Goal: Task Accomplishment & Management: Use online tool/utility

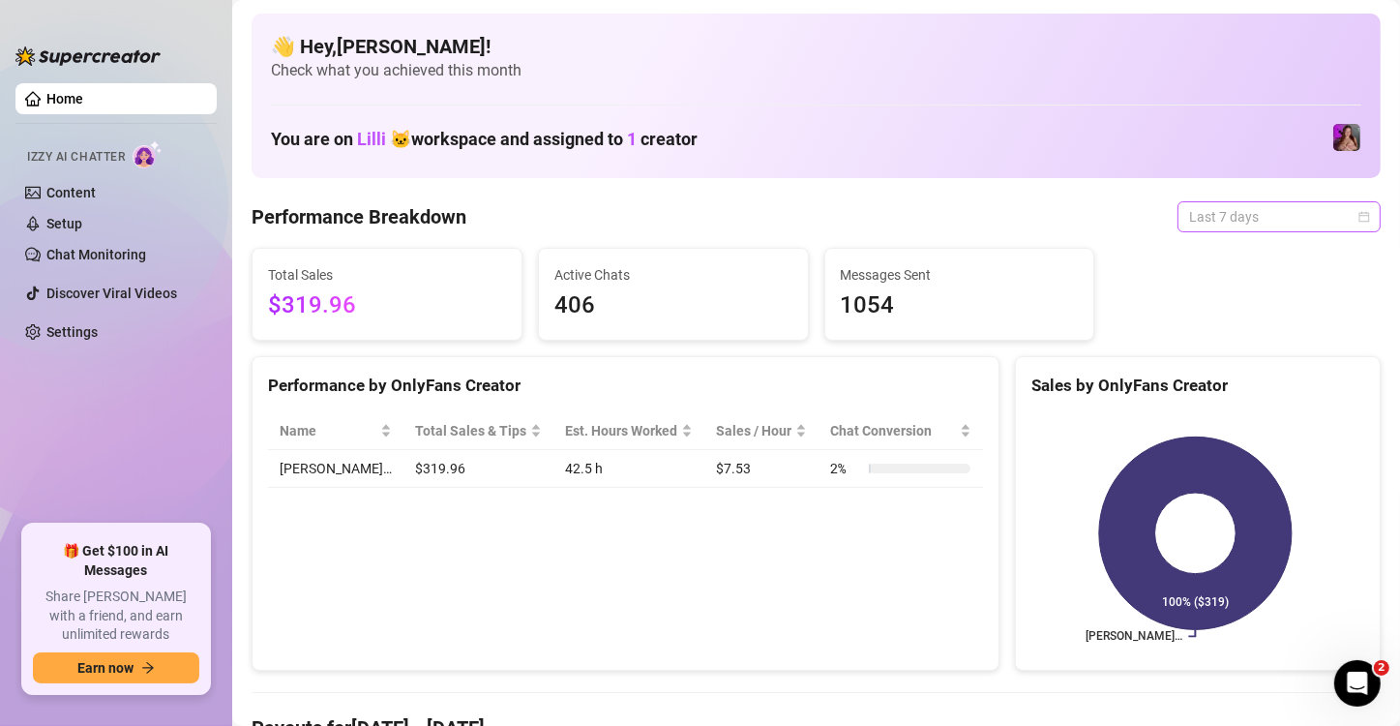
click at [1218, 205] on span "Last 7 days" at bounding box center [1279, 216] width 180 height 29
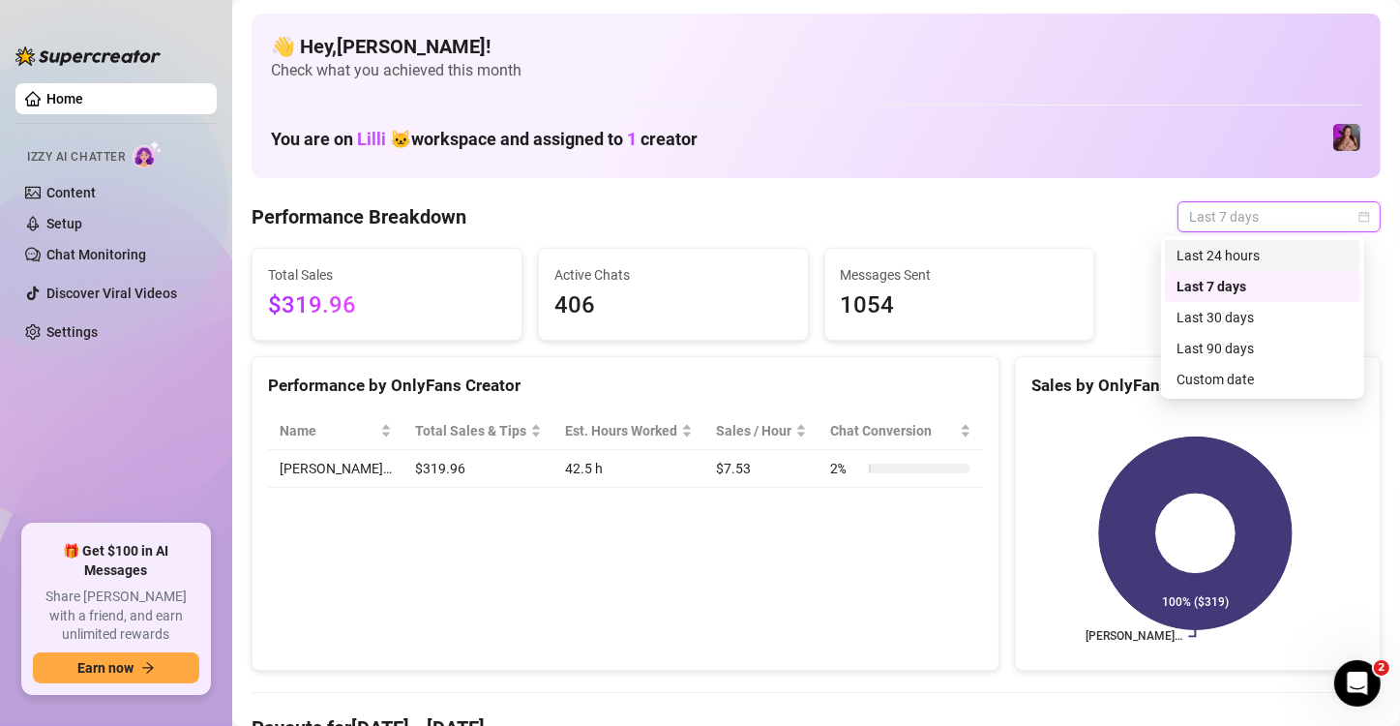
drag, startPoint x: 1221, startPoint y: 259, endPoint x: 612, endPoint y: 151, distance: 619.2
click at [1221, 259] on div "Last 24 hours" at bounding box center [1263, 255] width 172 height 21
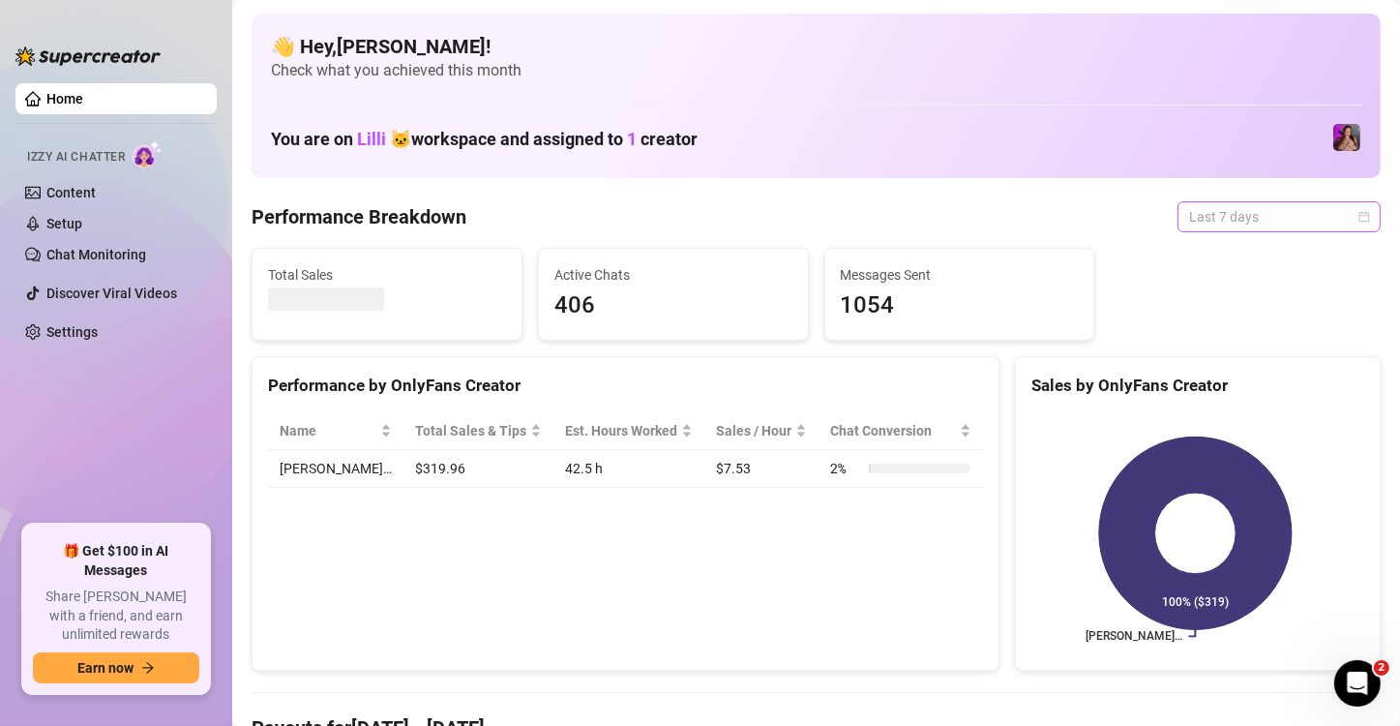
click at [1280, 223] on span "Last 7 days" at bounding box center [1279, 216] width 180 height 29
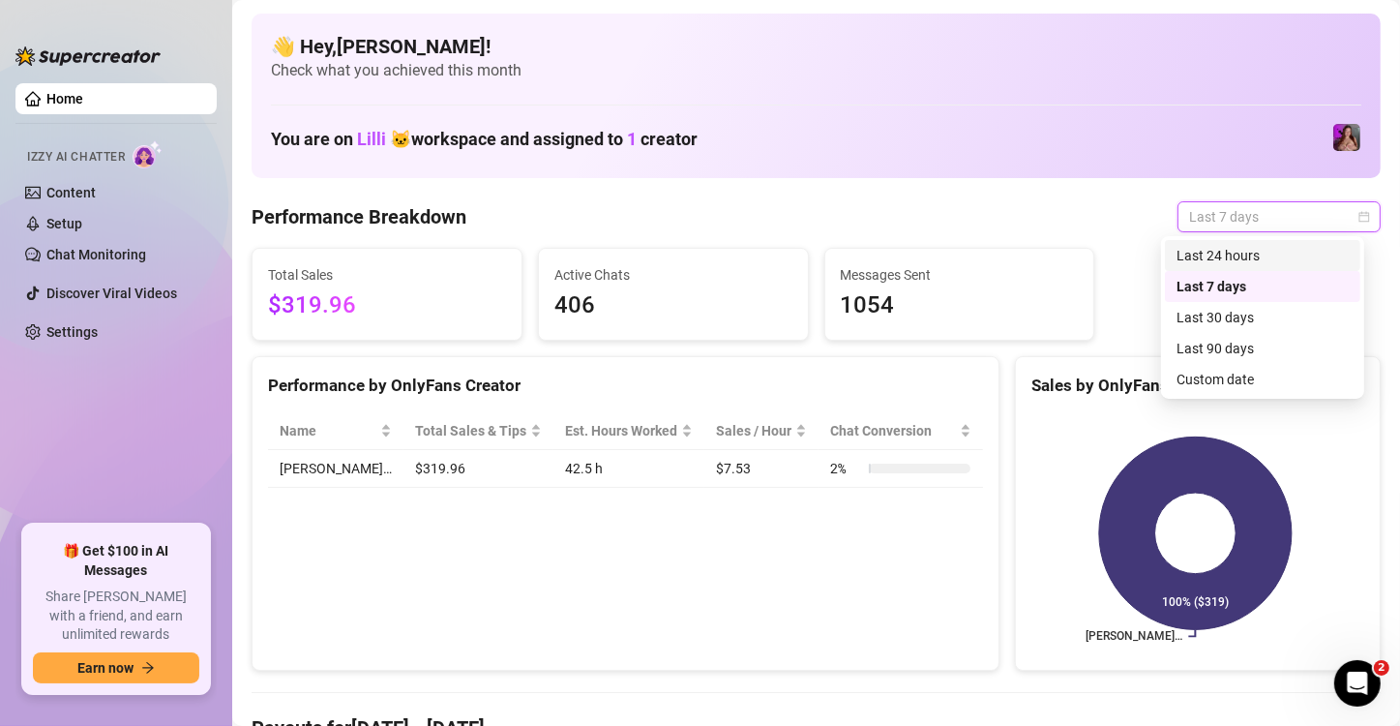
click at [1197, 260] on div "Last 24 hours" at bounding box center [1263, 255] width 172 height 21
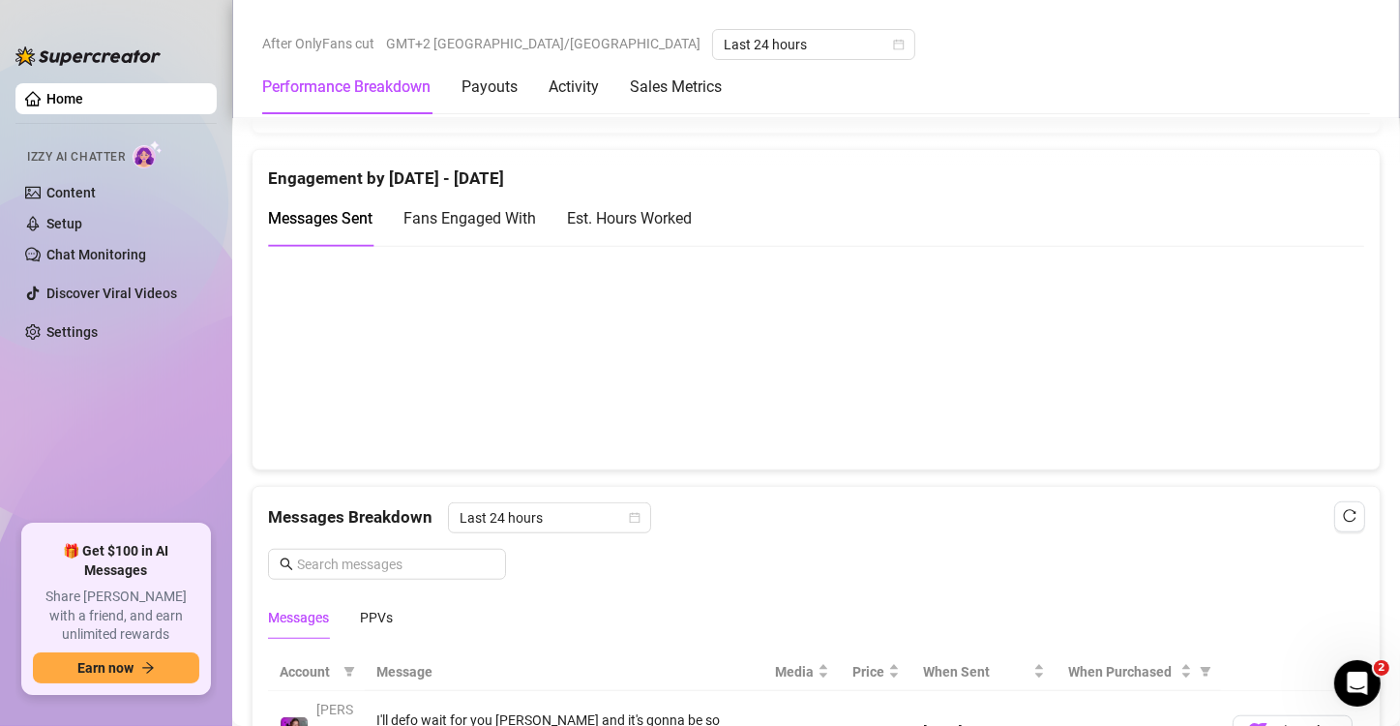
scroll to position [1161, 0]
